Goal: Task Accomplishment & Management: Use online tool/utility

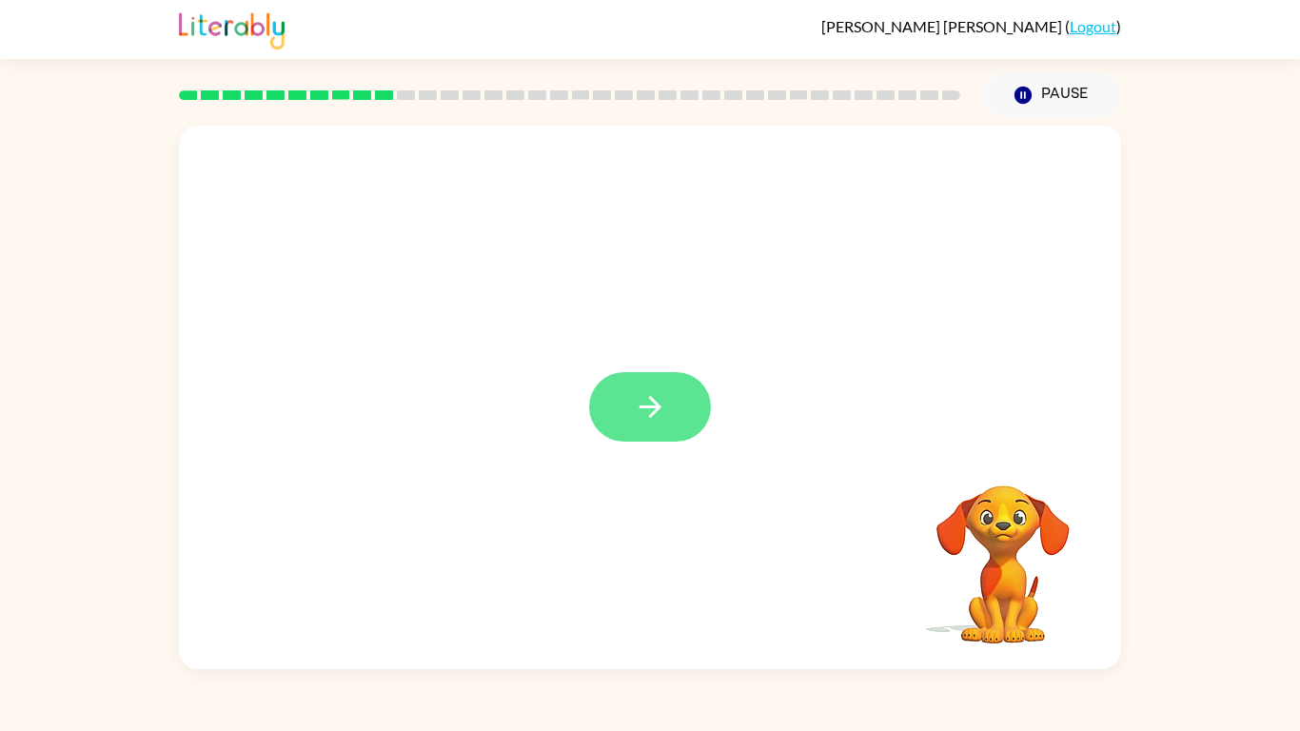
click at [656, 394] on icon "button" at bounding box center [650, 406] width 33 height 33
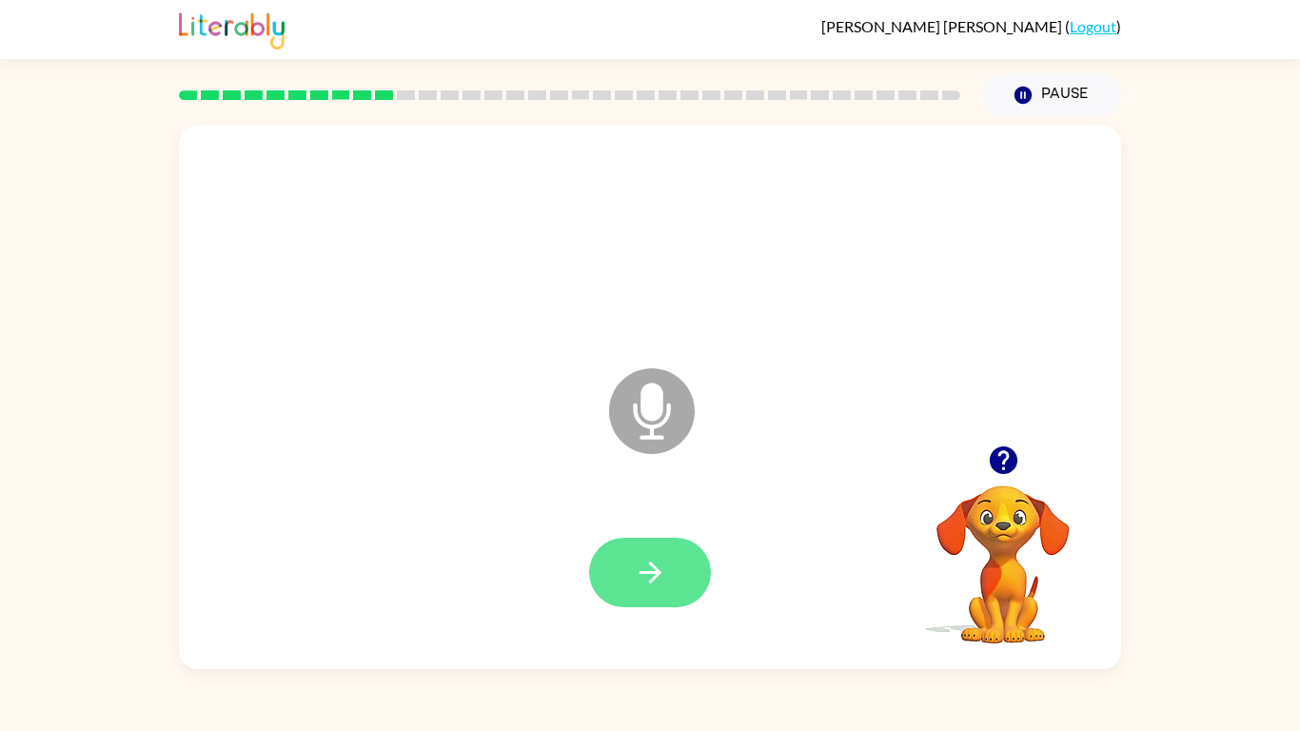
click at [656, 559] on icon "button" at bounding box center [650, 572] width 33 height 33
click at [681, 578] on button "button" at bounding box center [650, 572] width 122 height 69
click at [647, 586] on icon "button" at bounding box center [650, 572] width 33 height 33
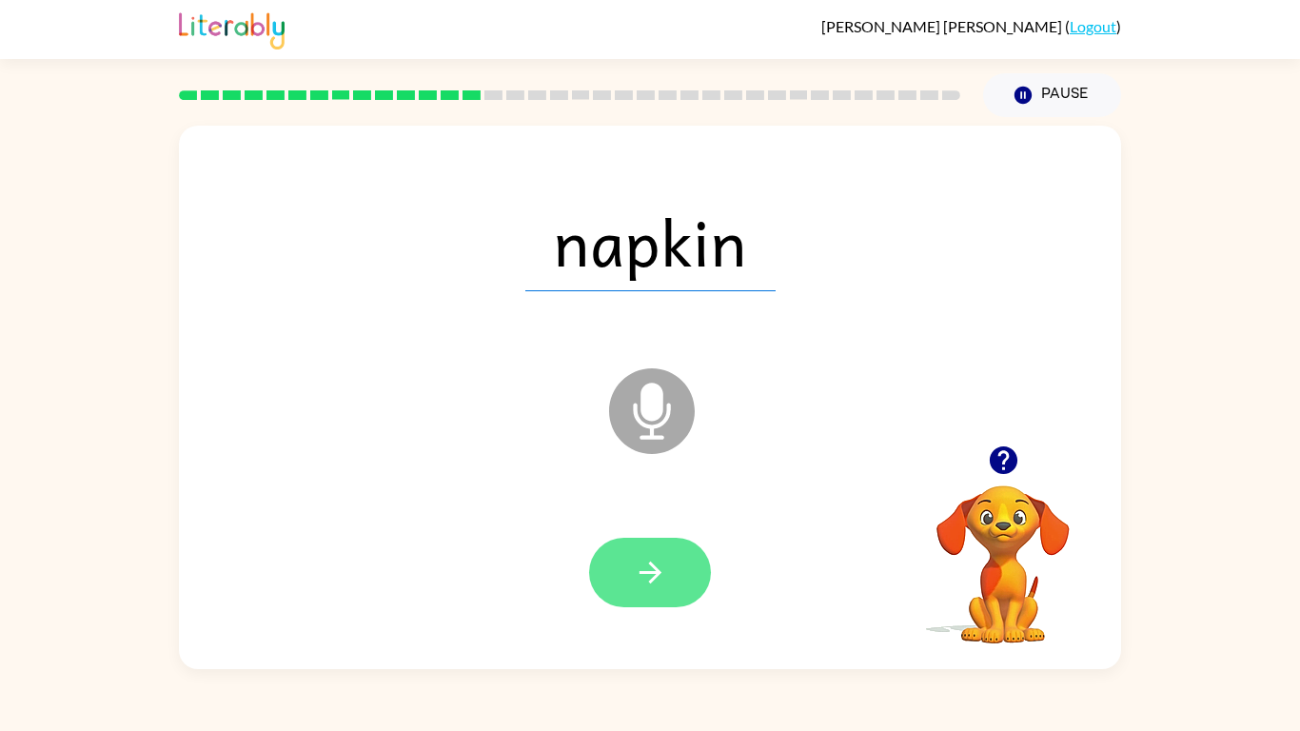
click at [652, 564] on icon "button" at bounding box center [650, 573] width 22 height 22
click at [648, 598] on button "button" at bounding box center [650, 572] width 122 height 69
click at [685, 571] on button "button" at bounding box center [650, 572] width 122 height 69
